Goal: Transaction & Acquisition: Purchase product/service

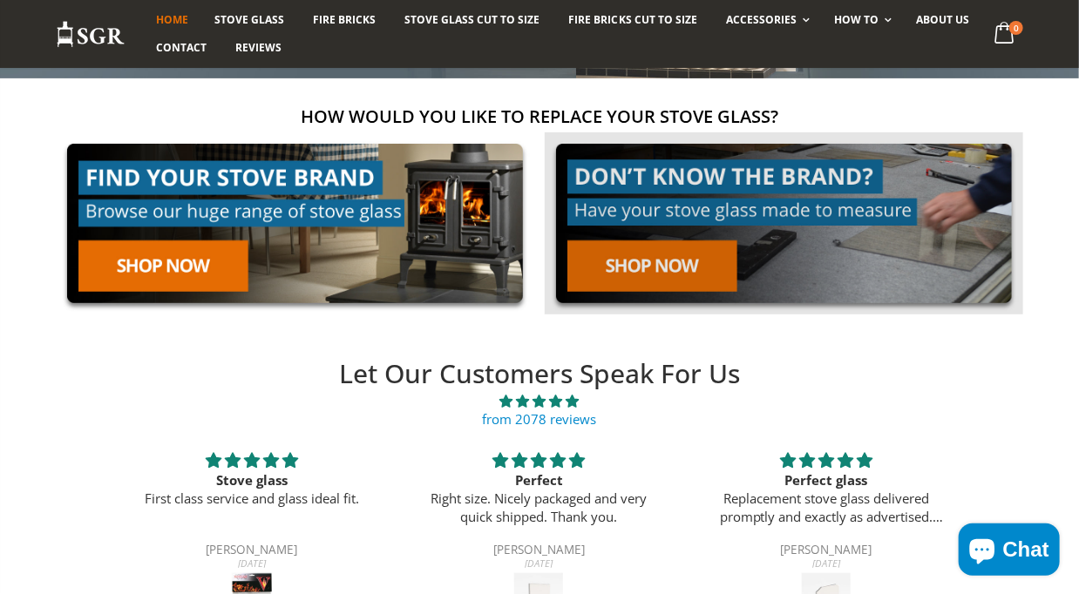
scroll to position [261, 0]
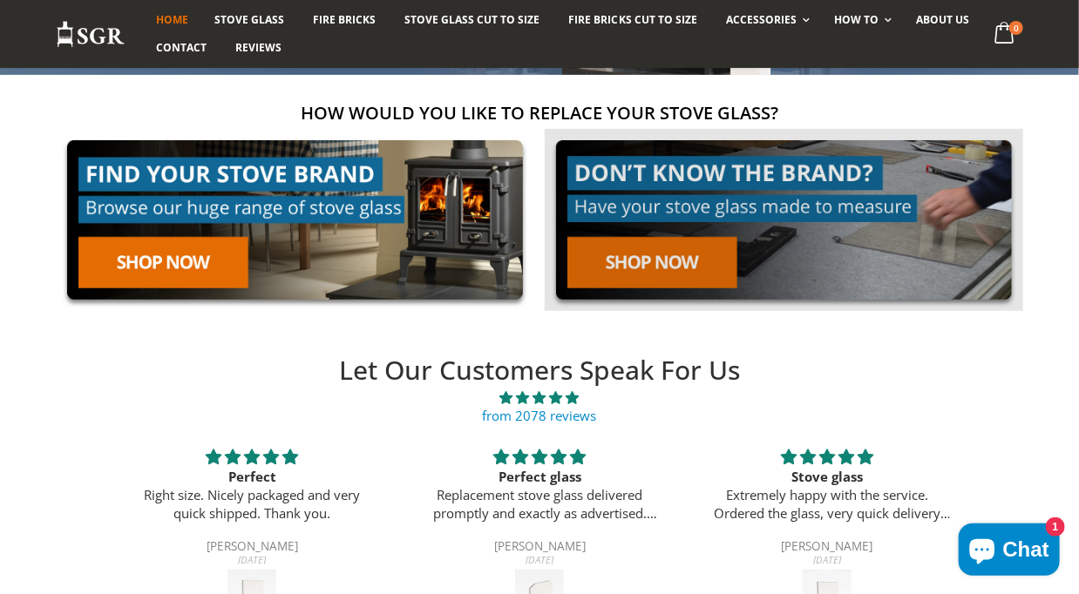
click at [653, 254] on link at bounding box center [784, 220] width 478 height 182
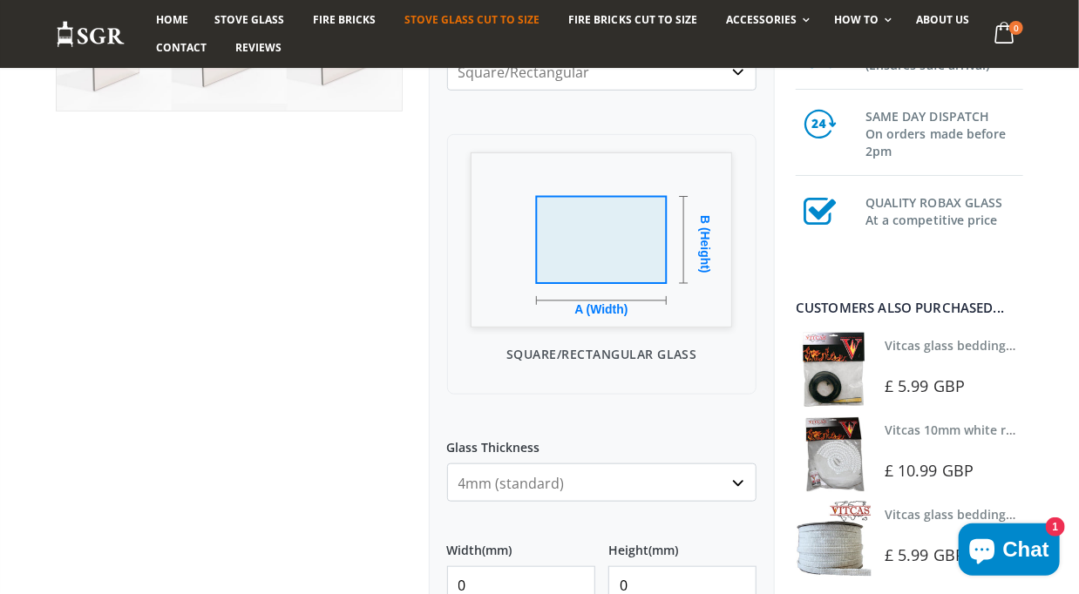
scroll to position [610, 0]
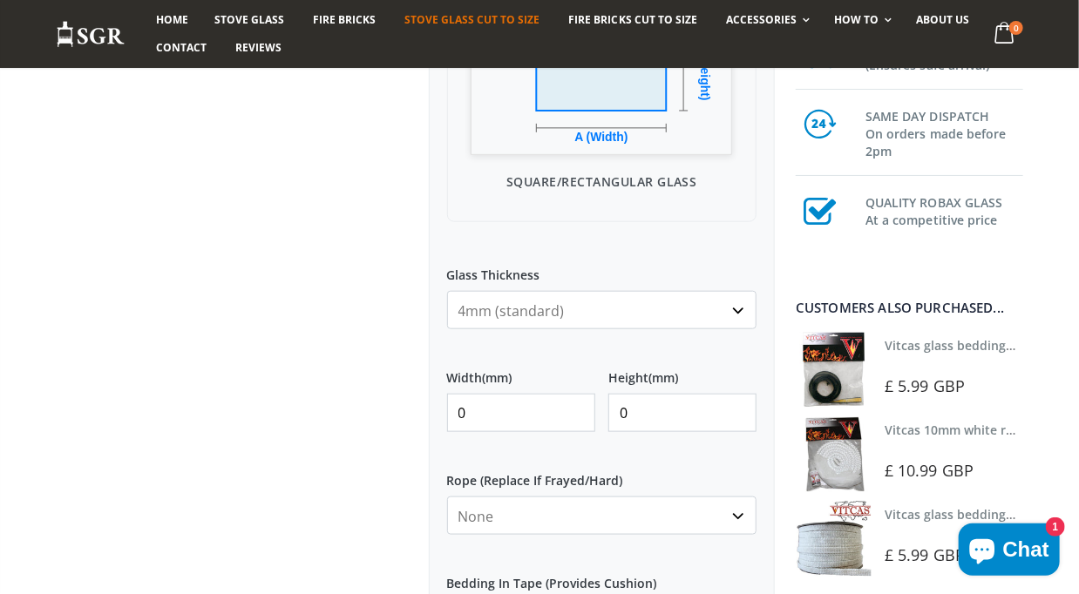
click at [495, 411] on input "0" at bounding box center [521, 413] width 148 height 38
drag, startPoint x: 478, startPoint y: 411, endPoint x: 460, endPoint y: 412, distance: 18.4
click at [460, 412] on input "0" at bounding box center [521, 413] width 148 height 38
type input "372"
drag, startPoint x: 624, startPoint y: 409, endPoint x: 610, endPoint y: 409, distance: 13.9
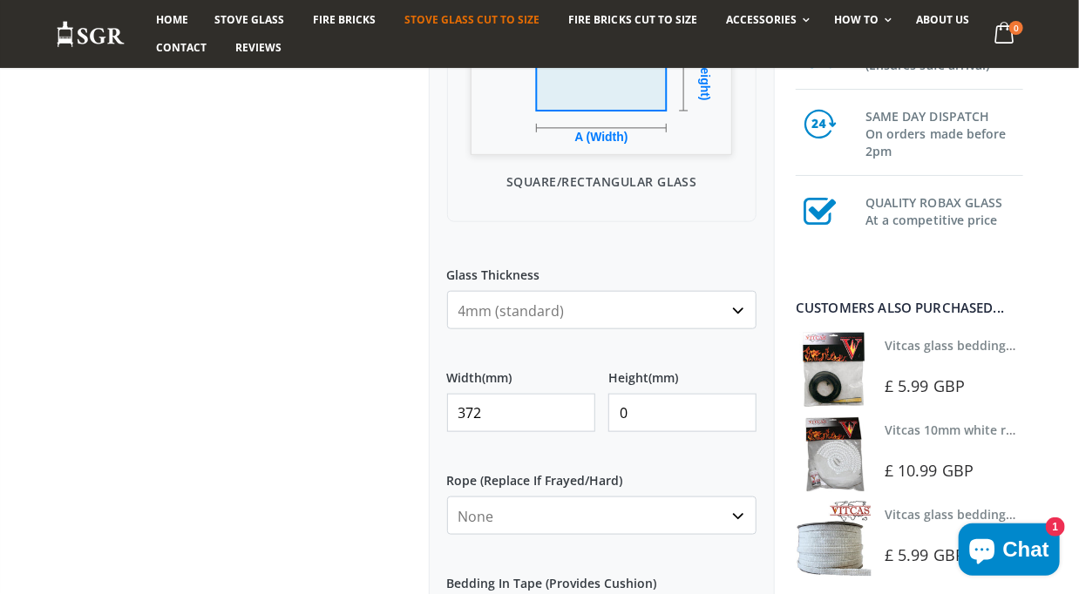
click at [610, 409] on input "0" at bounding box center [682, 413] width 148 height 38
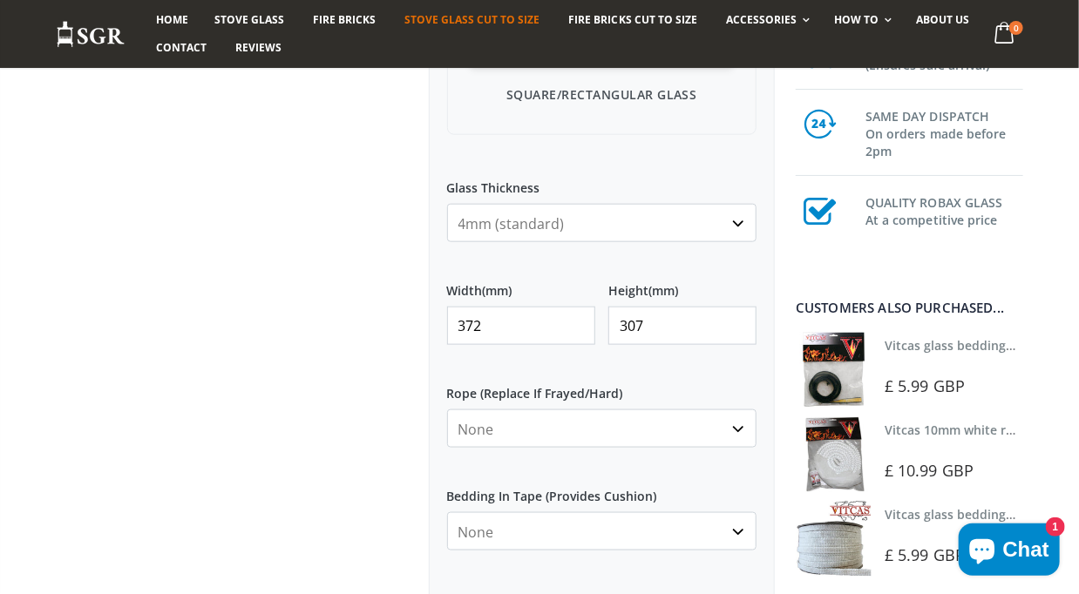
scroll to position [784, 0]
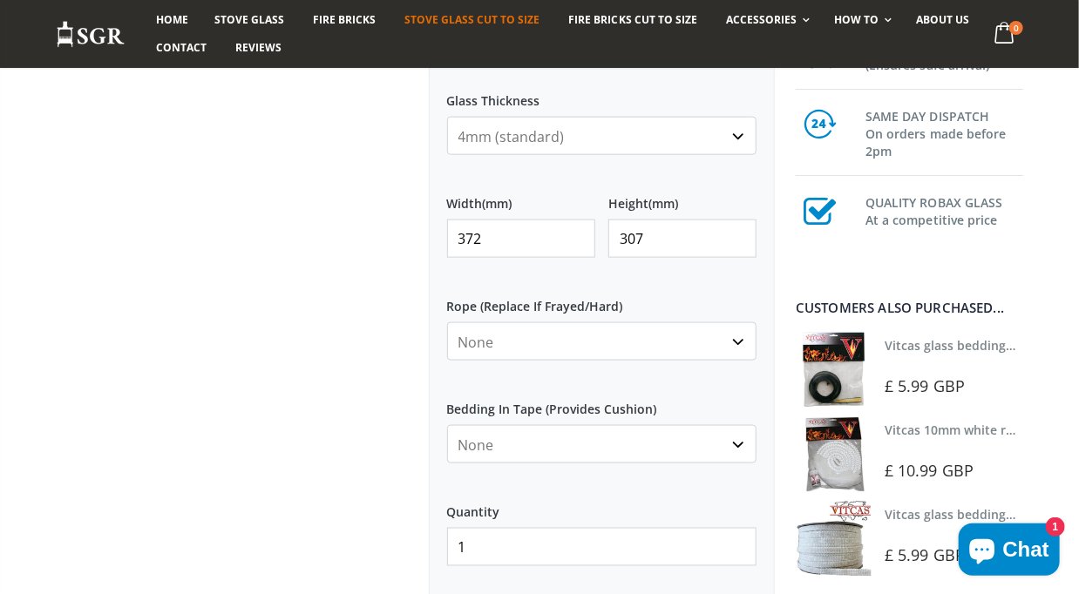
type input "307"
click at [713, 339] on select "None 3mm White 6mm White 8mm White 10mm White 12mm White 6mm Black 8mm Black 10…" at bounding box center [602, 341] width 310 height 38
click at [749, 289] on label "Rope (Replace If Frayed/Hard)" at bounding box center [602, 299] width 310 height 31
click at [749, 322] on select "None 3mm White 6mm White 8mm White 10mm White 12mm White 6mm Black 8mm Black 10…" at bounding box center [602, 341] width 310 height 38
click at [730, 346] on select "None 3mm White 6mm White 8mm White 10mm White 12mm White 6mm Black 8mm Black 10…" at bounding box center [602, 341] width 310 height 38
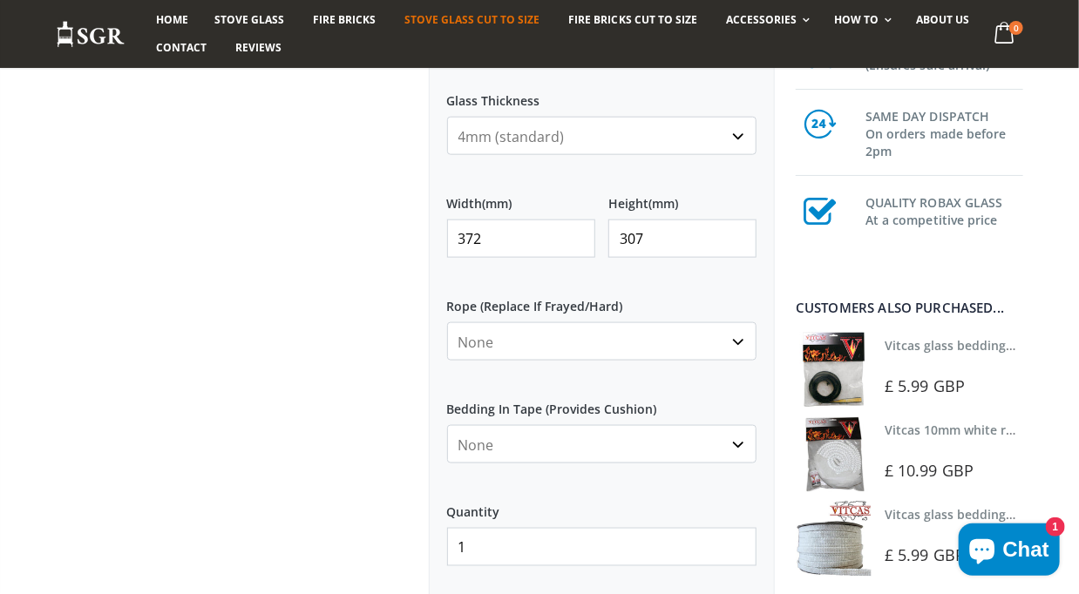
select select "6mm-white"
click at [447, 322] on select "None 3mm White 6mm White 8mm White 10mm White 12mm White 6mm Black 8mm Black 10…" at bounding box center [602, 341] width 310 height 38
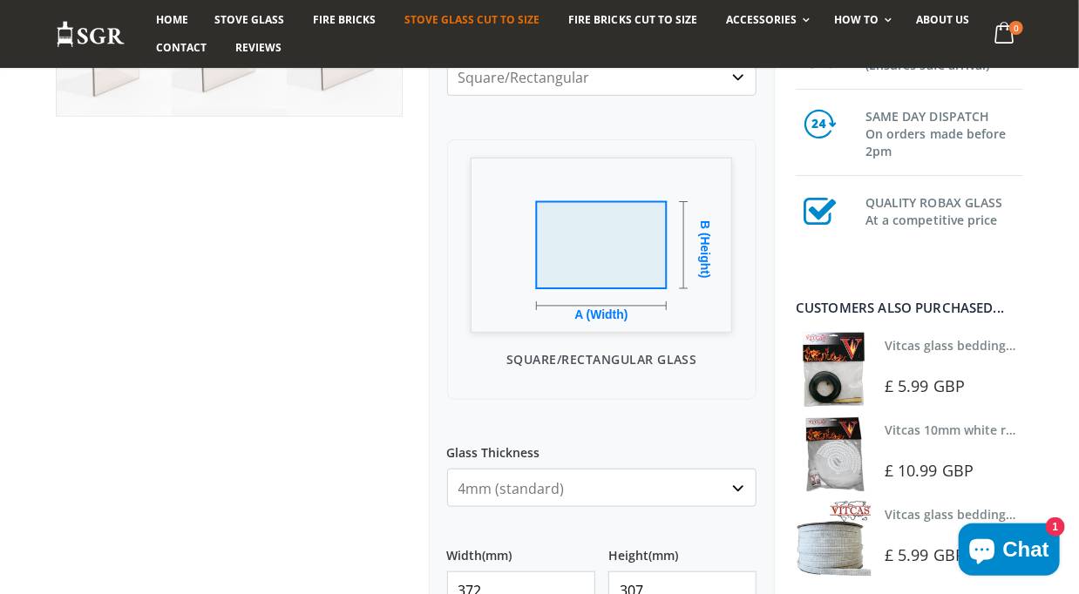
scroll to position [523, 0]
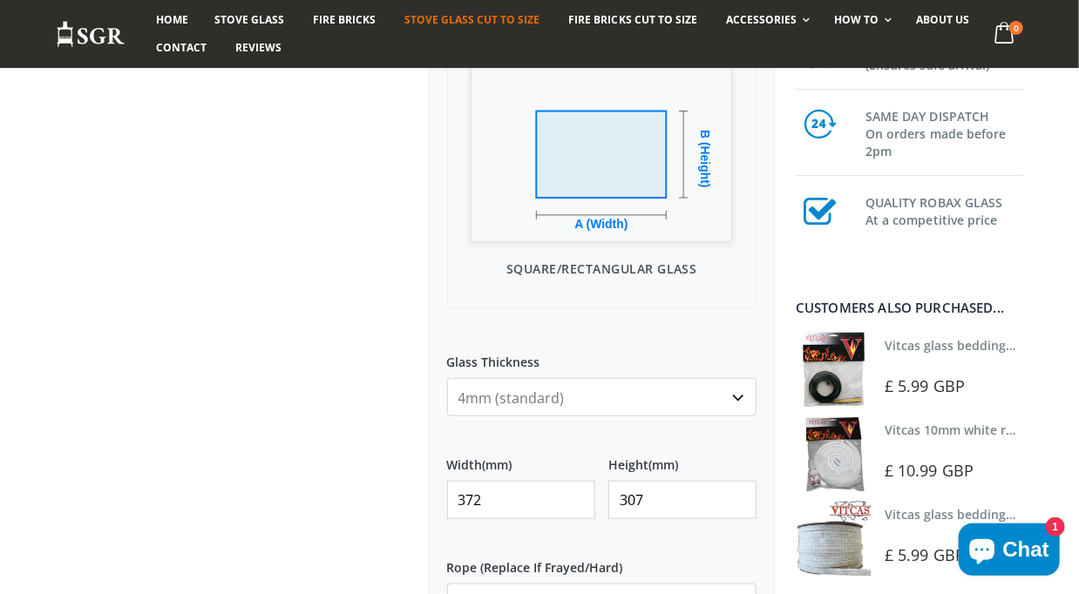
click at [722, 403] on select "4mm (standard) 5mm (gas fires with baffled flue) 3mm (For Use In Stoves With Th…" at bounding box center [602, 397] width 310 height 38
select select "5mm"
click at [447, 378] on select "4mm (standard) 5mm (gas fires with baffled flue) 3mm (For Use In Stoves With Th…" at bounding box center [602, 397] width 310 height 38
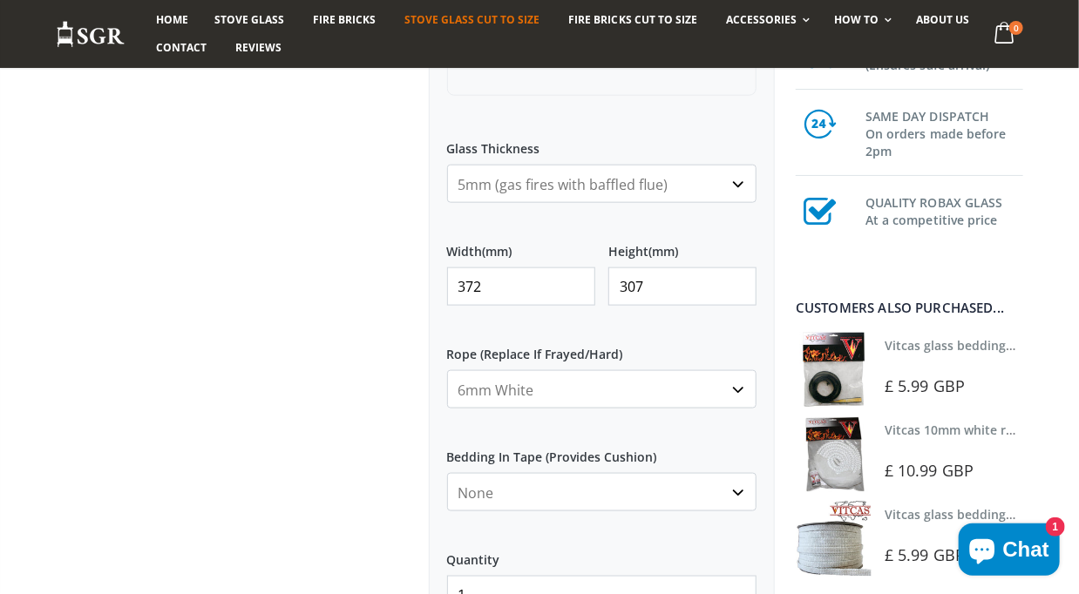
scroll to position [872, 0]
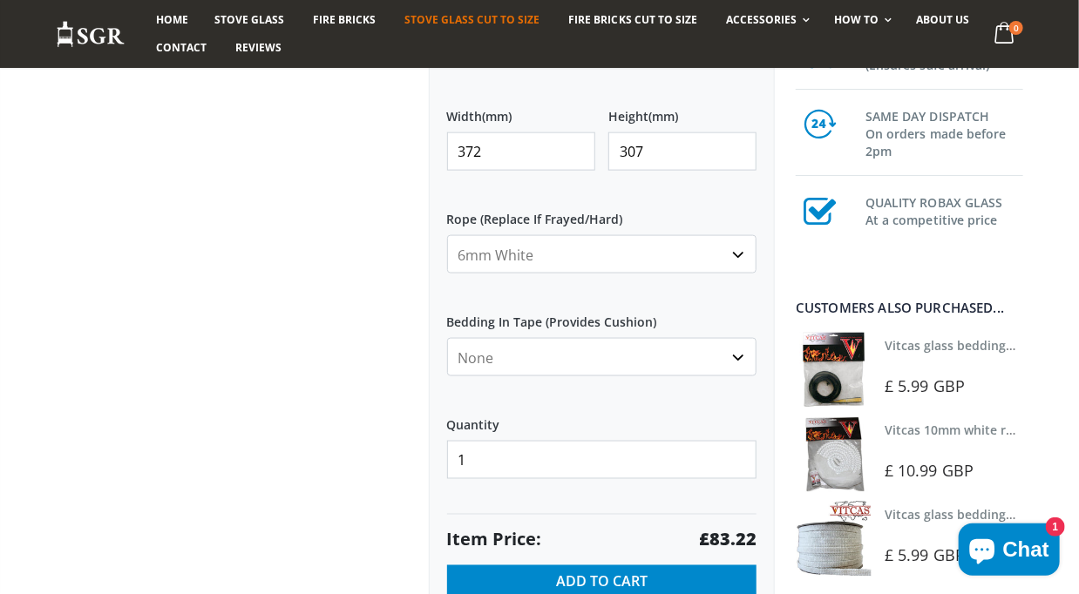
click at [731, 266] on select "None 3mm White 6mm White 8mm White 10mm White 12mm White 6mm Black 8mm Black 10…" at bounding box center [602, 254] width 310 height 38
click at [447, 235] on select "None 3mm White 6mm White 8mm White 10mm White 12mm White 6mm Black 8mm Black 10…" at bounding box center [602, 254] width 310 height 38
click at [727, 261] on select "None 3mm White 6mm White 8mm White 10mm White 12mm White 6mm Black 8mm Black 10…" at bounding box center [602, 254] width 310 height 38
select select "10mm-white"
click at [447, 235] on select "None 3mm White 6mm White 8mm White 10mm White 12mm White 6mm Black 8mm Black 10…" at bounding box center [602, 254] width 310 height 38
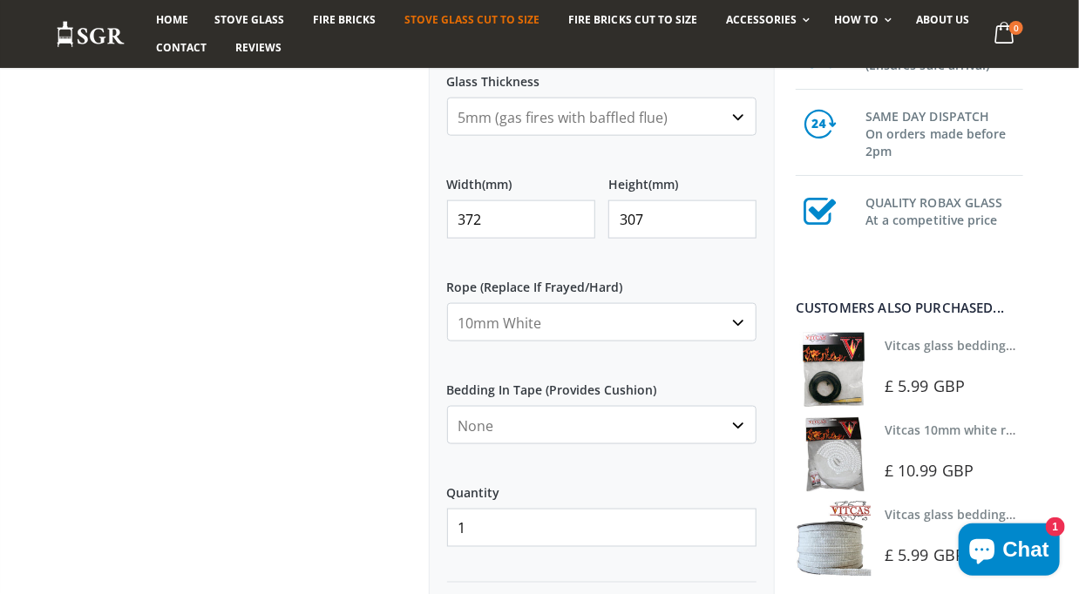
scroll to position [784, 0]
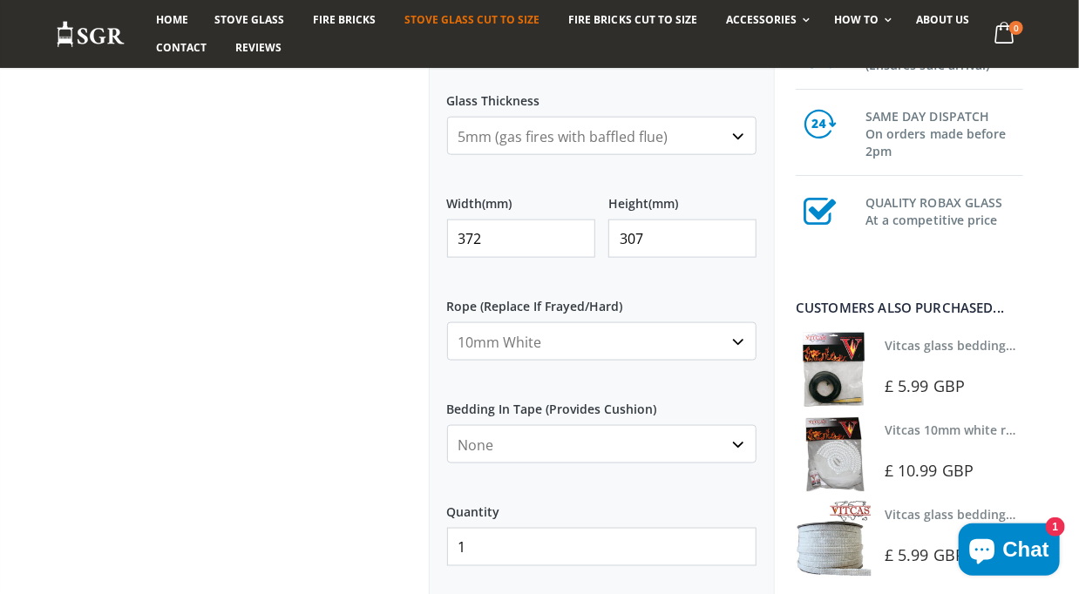
click at [701, 434] on select "None Black White" at bounding box center [602, 444] width 310 height 38
click at [447, 425] on select "None Black White" at bounding box center [602, 444] width 310 height 38
click at [689, 449] on select "None Black White" at bounding box center [602, 444] width 310 height 38
select select "black"
click at [447, 425] on select "None Black White" at bounding box center [602, 444] width 310 height 38
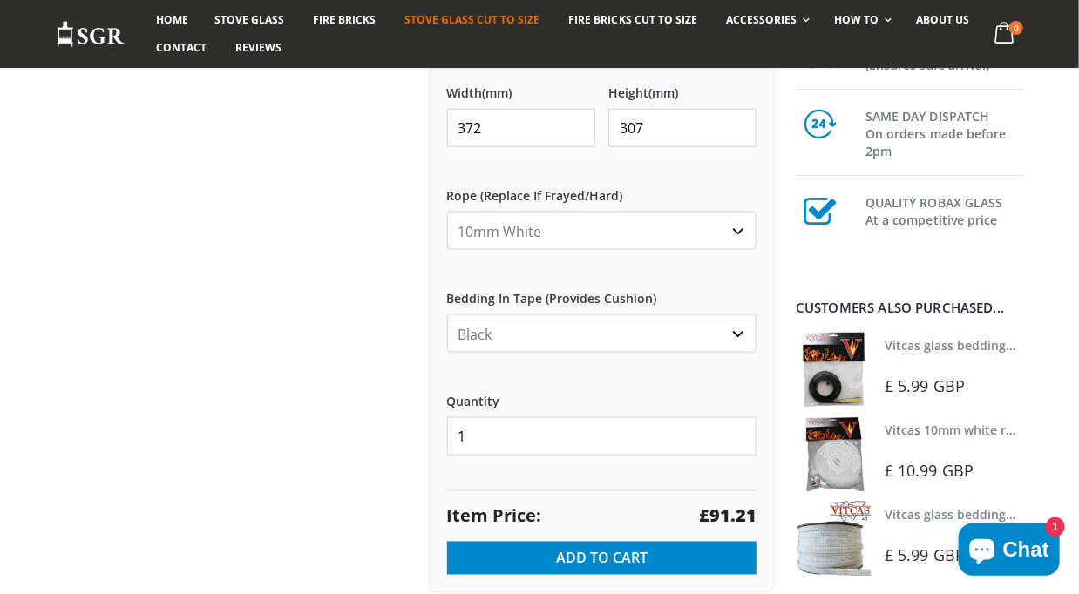
scroll to position [959, 0]
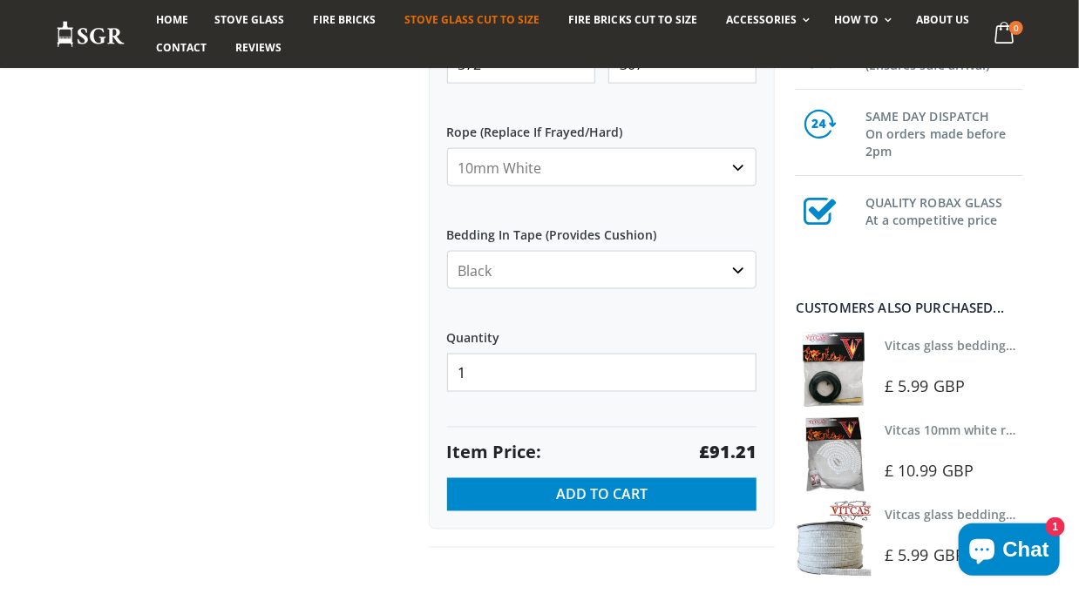
click at [706, 164] on select "None 3mm White 6mm White 8mm White 10mm White 12mm White 6mm Black 8mm Black 10…" at bounding box center [602, 167] width 310 height 38
select select "none"
click at [447, 148] on select "None 3mm White 6mm White 8mm White 10mm White 12mm White 6mm Black 8mm Black 10…" at bounding box center [602, 167] width 310 height 38
click at [636, 275] on select "None Black White" at bounding box center [602, 270] width 310 height 38
select select "none"
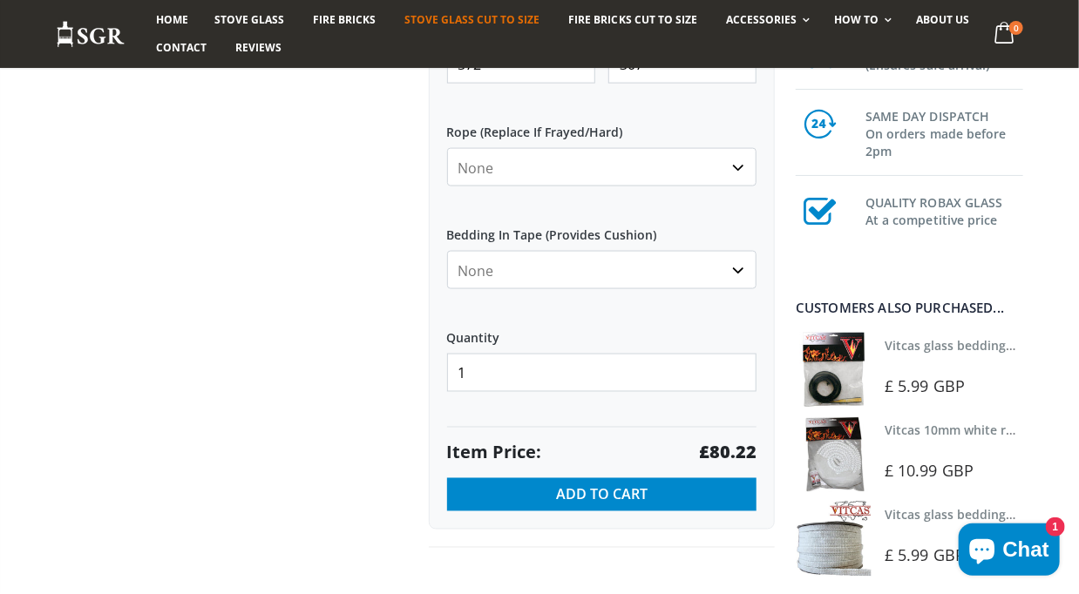
click at [447, 251] on select "None Black White" at bounding box center [602, 270] width 310 height 38
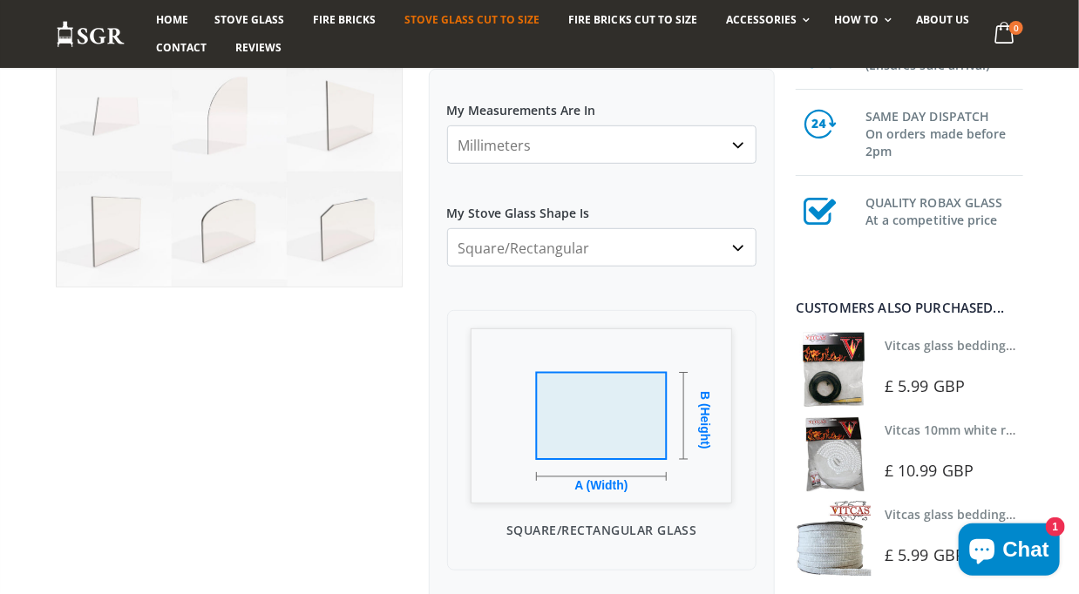
scroll to position [0, 0]
